Goal: Navigation & Orientation: Find specific page/section

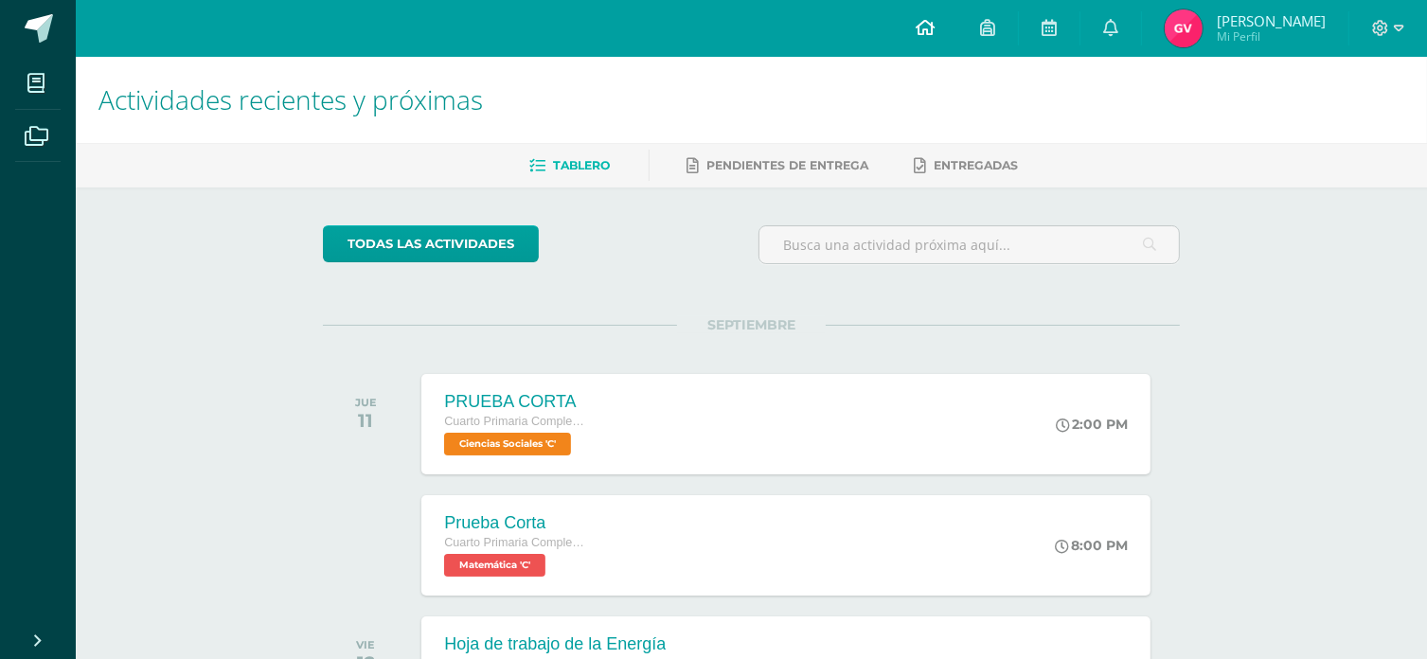
click at [934, 16] on link at bounding box center [925, 28] width 64 height 57
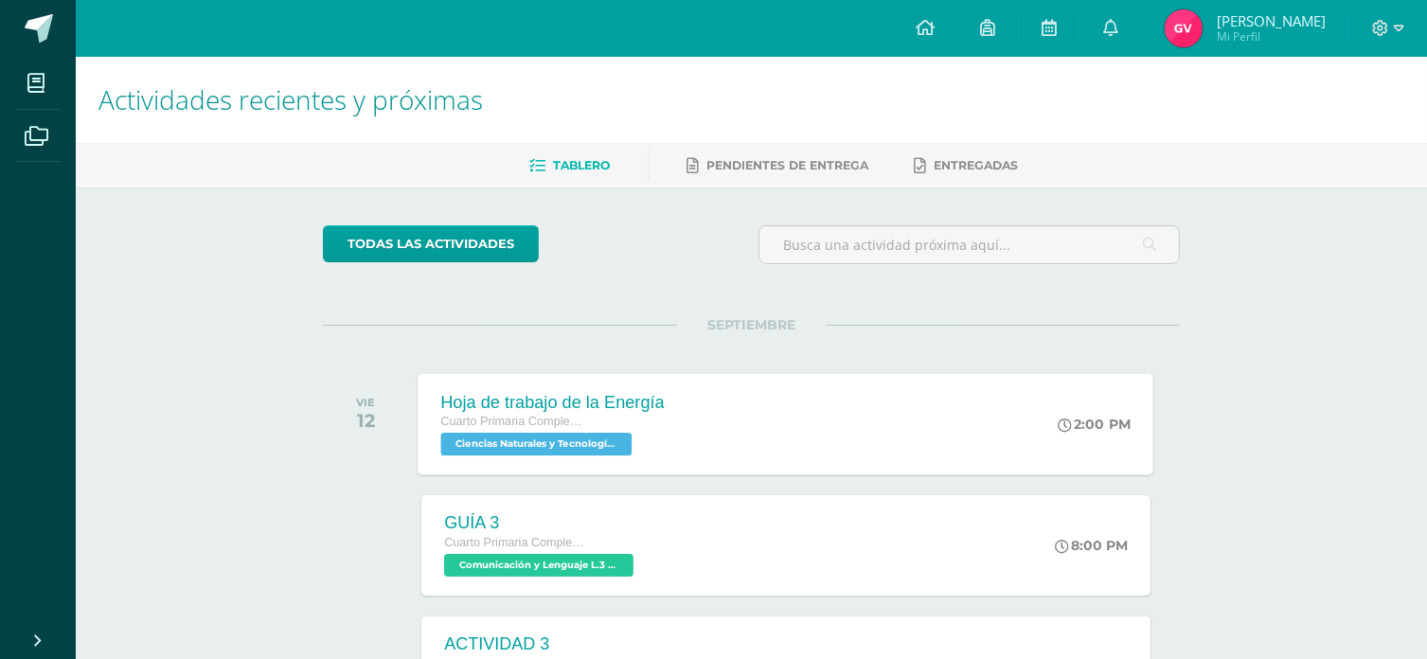
click at [587, 443] on span "Ciencias Naturales y Tecnología 'C'" at bounding box center [536, 444] width 191 height 23
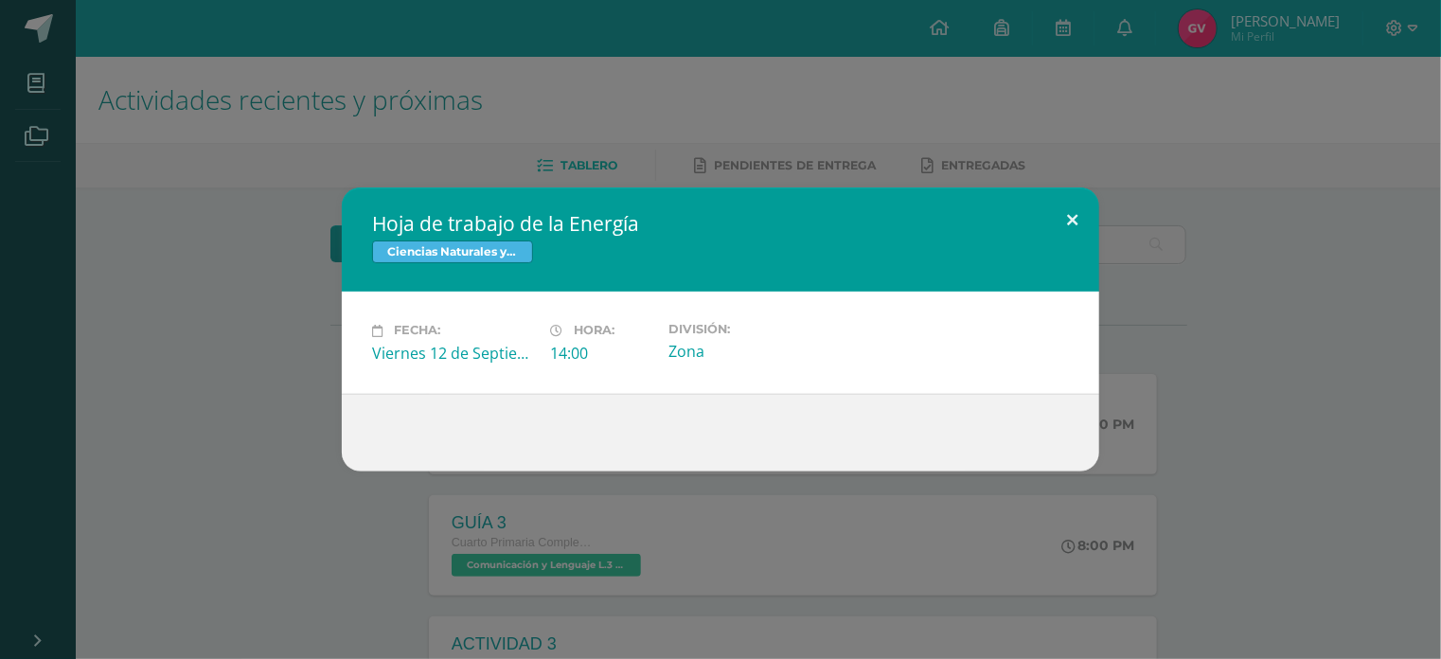
click at [1063, 210] on button at bounding box center [1072, 219] width 54 height 64
